Goal: Information Seeking & Learning: Understand process/instructions

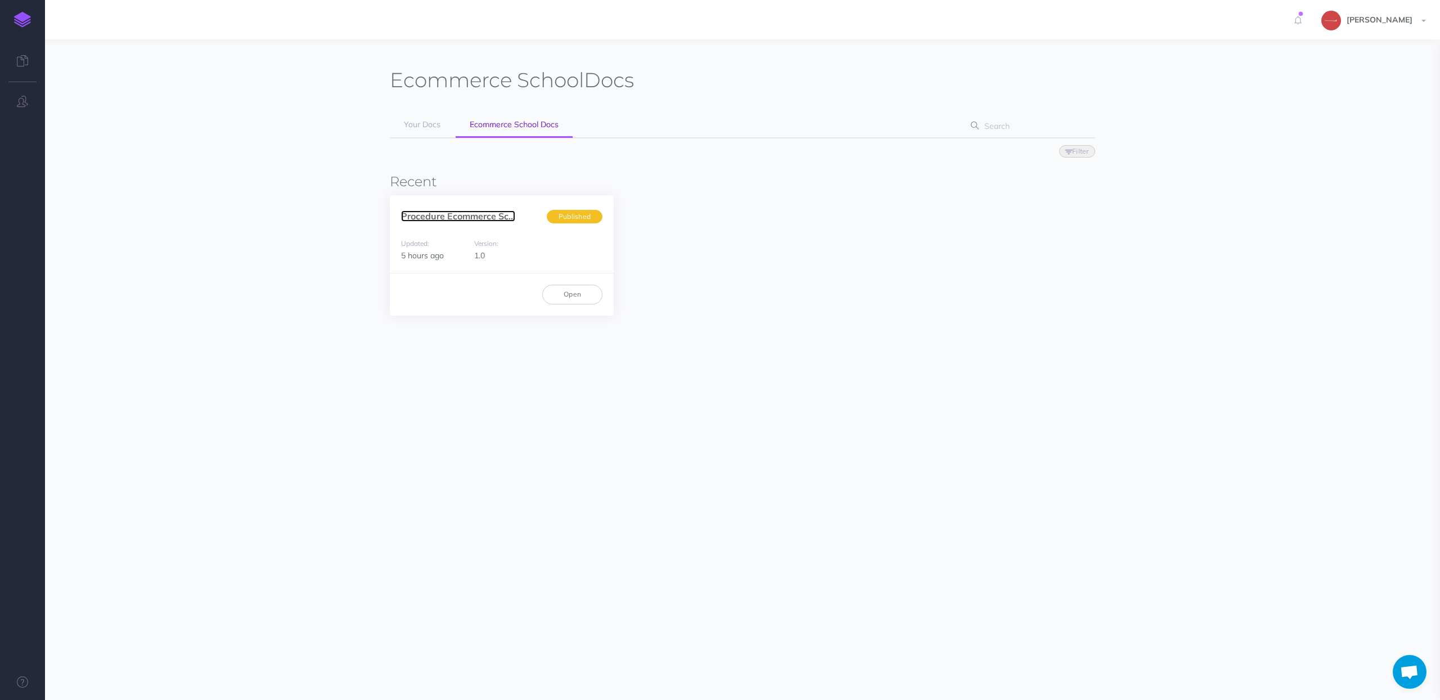
click at [469, 218] on link "Procedure Ecommerce Sc..." at bounding box center [458, 215] width 114 height 11
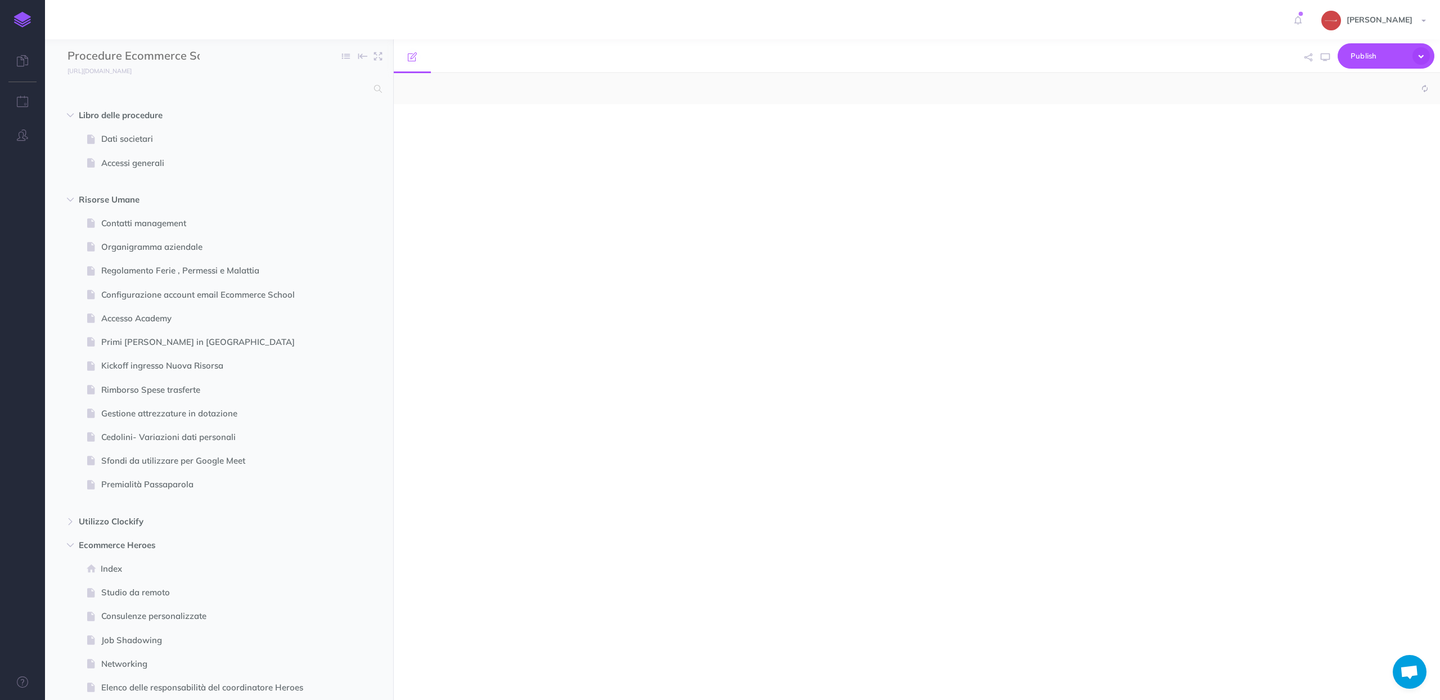
select select "null"
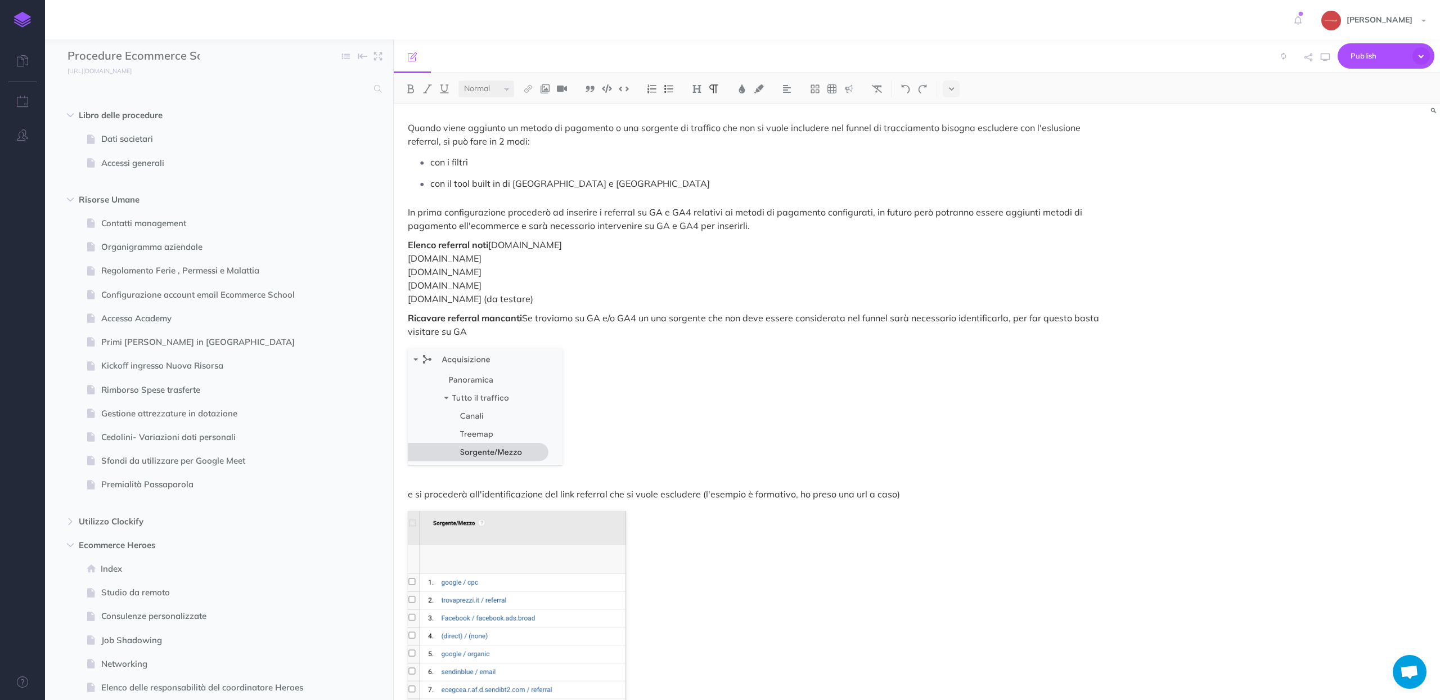
scroll to position [1613, 0]
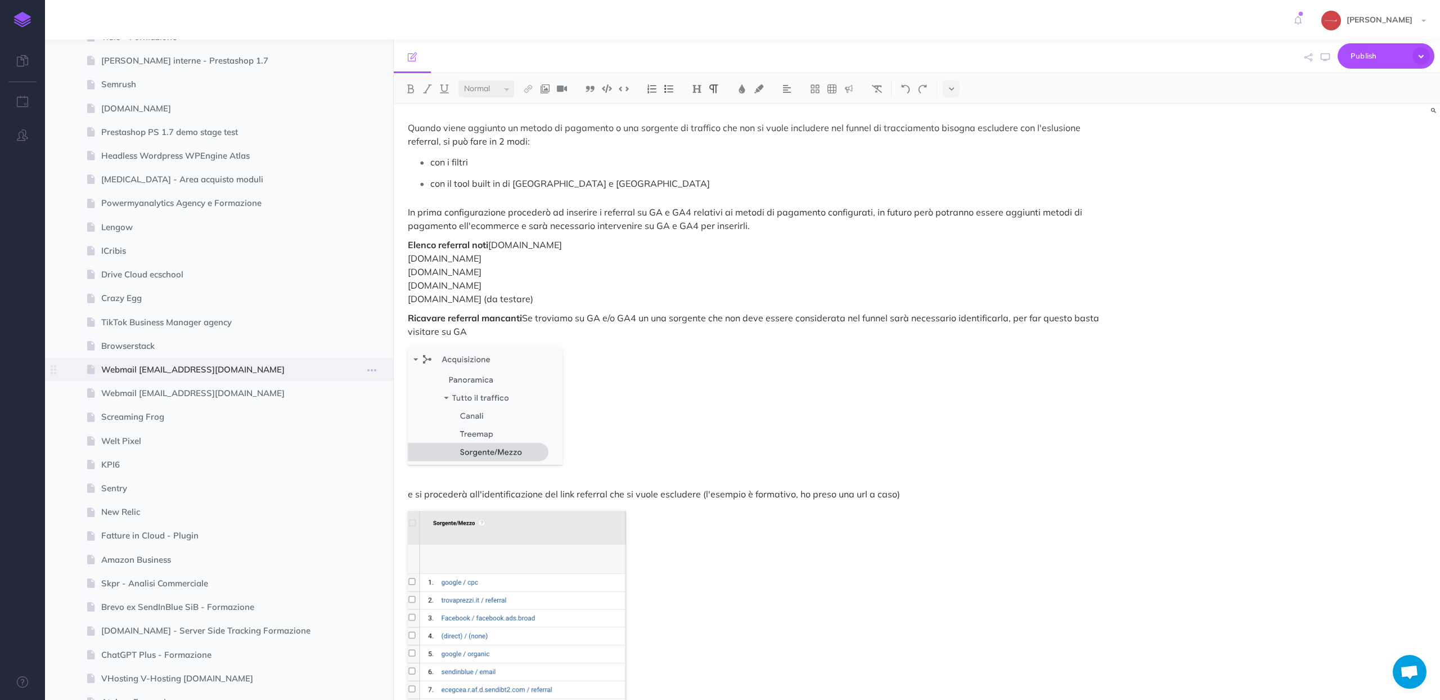
click at [179, 373] on span "Webmail [EMAIL_ADDRESS][DOMAIN_NAME]" at bounding box center [213, 369] width 224 height 13
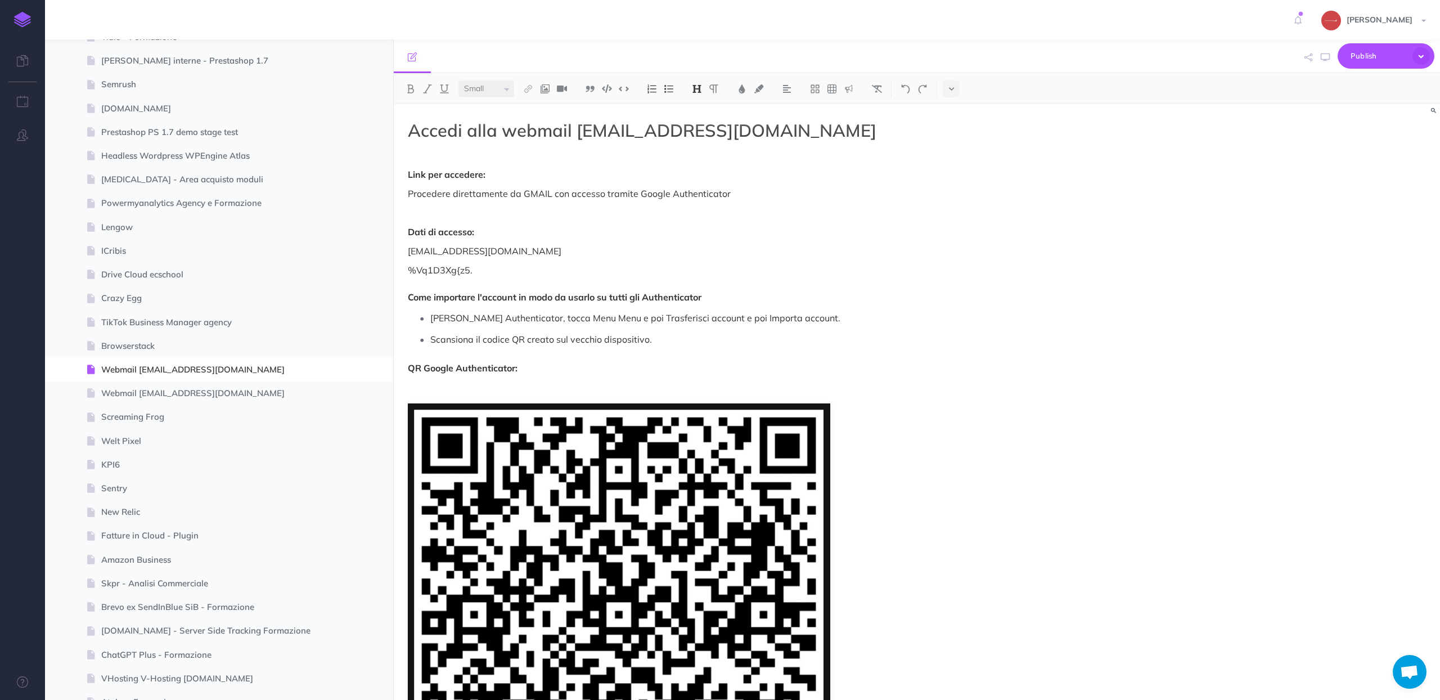
select select "null"
drag, startPoint x: 478, startPoint y: 277, endPoint x: 397, endPoint y: 272, distance: 81.7
click at [397, 272] on div "Accedi alla webmail [EMAIL_ADDRESS][DOMAIN_NAME] Link per accedere: Procedere d…" at bounding box center [760, 555] width 732 height 902
copy p "%Vq1D3Xg{z5."
click at [779, 268] on p "%Vq1D3Xg{z5. Come importare l'account in modo da usarlo su tutti gli Authentica…" at bounding box center [760, 283] width 704 height 40
